Goal: Check status: Check status

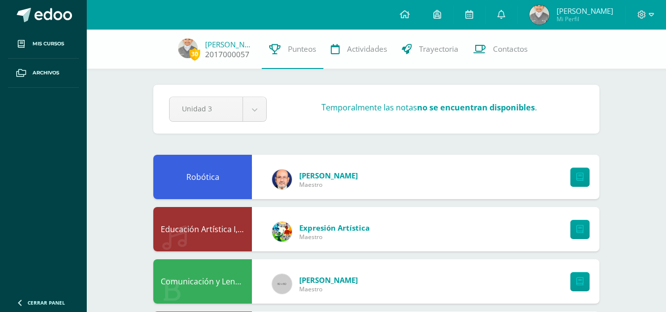
click at [196, 56] on span "30" at bounding box center [194, 54] width 11 height 12
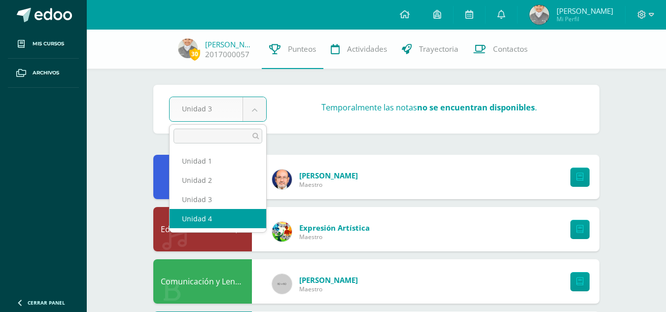
select select "Unidad 4"
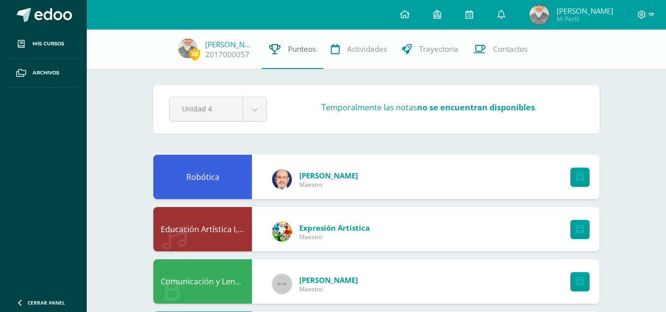
click at [278, 48] on link "Punteos" at bounding box center [293, 49] width 62 height 39
